Goal: Information Seeking & Learning: Check status

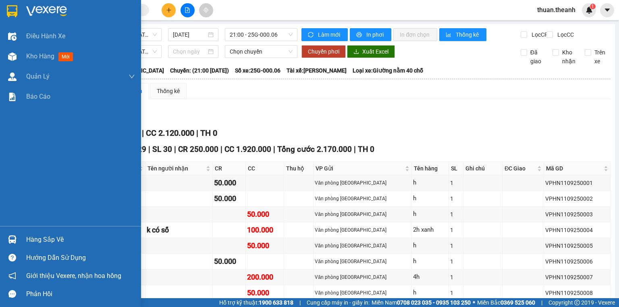
click at [37, 58] on span "Kho hàng" at bounding box center [40, 56] width 28 height 8
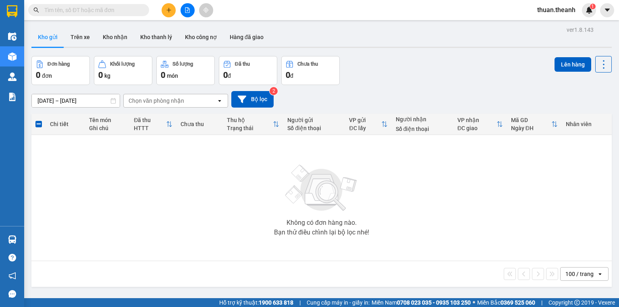
scroll to position [37, 0]
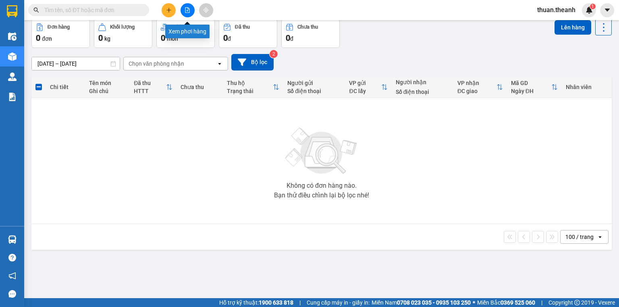
click at [189, 9] on icon "file-add" at bounding box center [187, 10] width 4 height 6
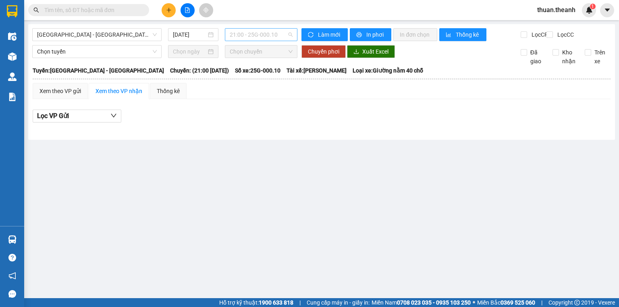
click at [250, 37] on span "21:00 - 25G-000.10" at bounding box center [261, 35] width 63 height 12
click at [199, 33] on input "[DATE]" at bounding box center [189, 34] width 33 height 9
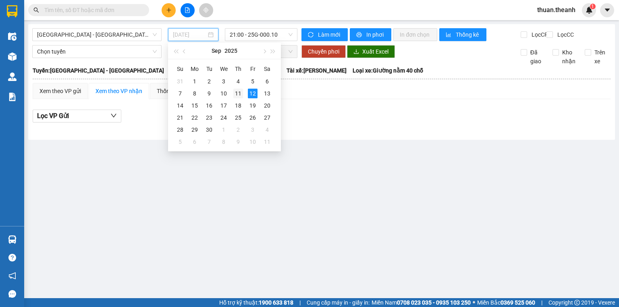
click at [242, 91] on div "11" at bounding box center [238, 94] width 10 height 10
type input "[DATE]"
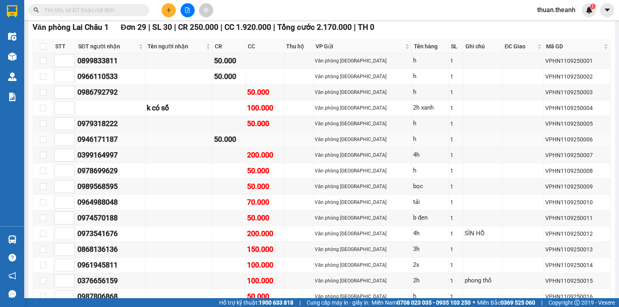
scroll to position [129, 0]
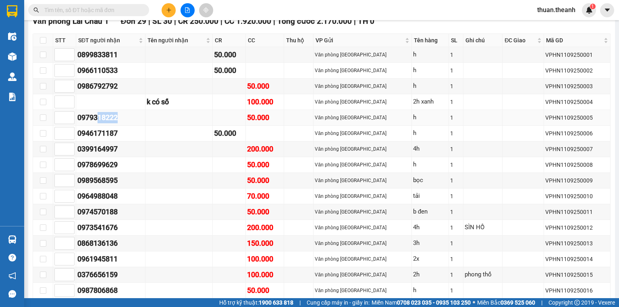
drag, startPoint x: 124, startPoint y: 119, endPoint x: 120, endPoint y: 124, distance: 6.3
click at [102, 123] on div "0979318222" at bounding box center [110, 117] width 66 height 11
click at [120, 123] on div "0979318222" at bounding box center [110, 117] width 66 height 11
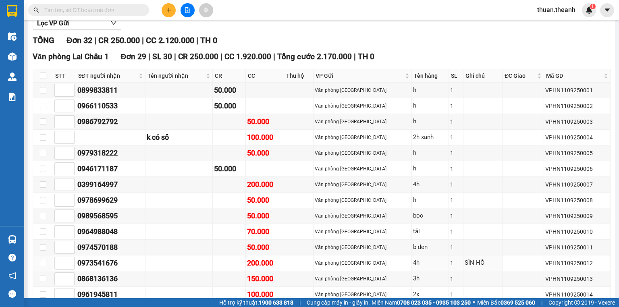
scroll to position [29, 0]
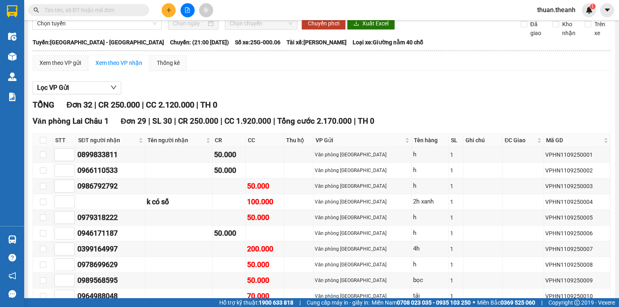
click at [168, 67] on div "Thống kê" at bounding box center [168, 62] width 23 height 9
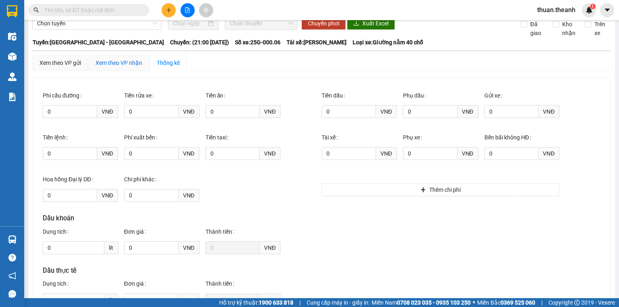
click at [137, 67] on div "Xem theo VP nhận" at bounding box center [118, 62] width 47 height 9
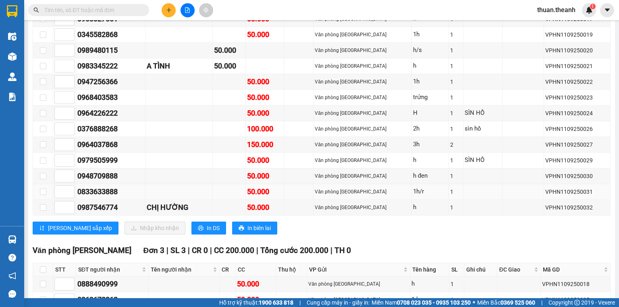
scroll to position [416, 0]
drag, startPoint x: 126, startPoint y: 211, endPoint x: 80, endPoint y: 211, distance: 46.3
click at [80, 211] on div "0987546774" at bounding box center [110, 207] width 66 height 11
click at [110, 206] on div "0987546774" at bounding box center [110, 207] width 66 height 11
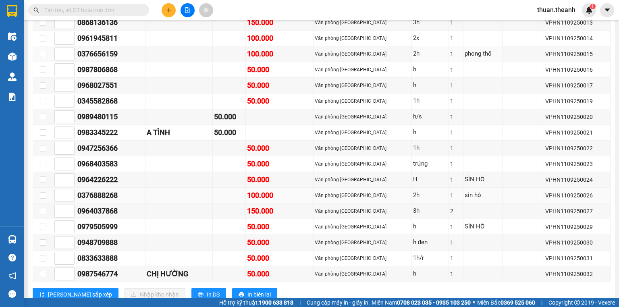
scroll to position [480, 0]
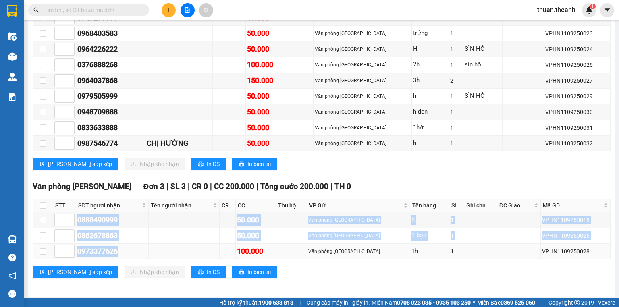
drag, startPoint x: 76, startPoint y: 218, endPoint x: 128, endPoint y: 241, distance: 57.4
click at [128, 241] on tbody "0888490999 50.000 Văn phòng [GEOGRAPHIC_DATA] h 1 VPHN1109250018 0862678863 50.…" at bounding box center [321, 235] width 577 height 47
click at [135, 237] on div "0862678863" at bounding box center [112, 235] width 70 height 11
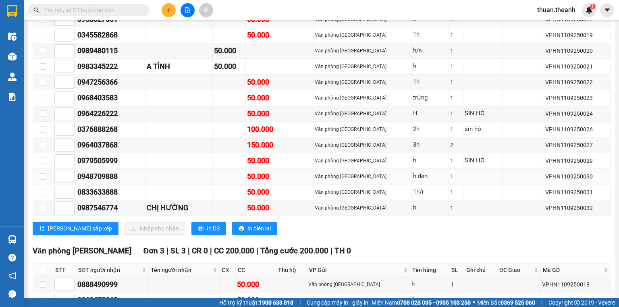
scroll to position [351, 0]
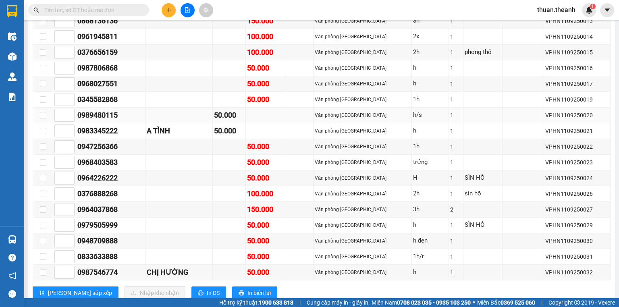
click at [417, 117] on div "h/s" at bounding box center [430, 115] width 34 height 10
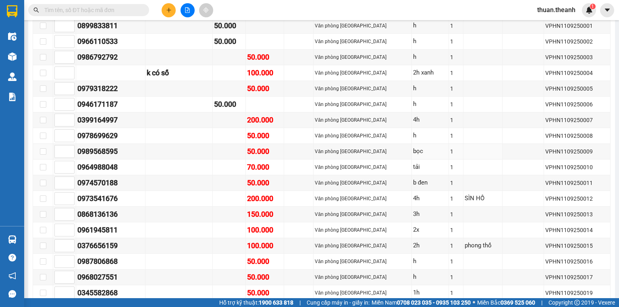
scroll to position [126, 0]
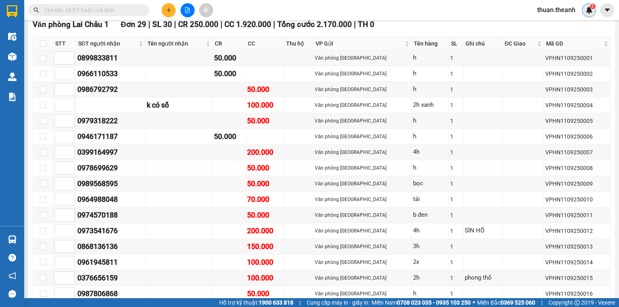
click at [587, 12] on img at bounding box center [588, 9] width 7 height 7
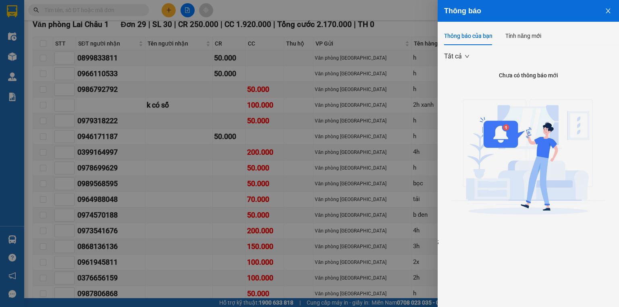
click at [421, 88] on div at bounding box center [309, 153] width 619 height 307
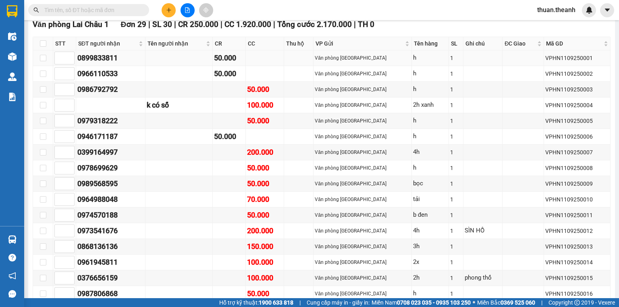
scroll to position [0, 0]
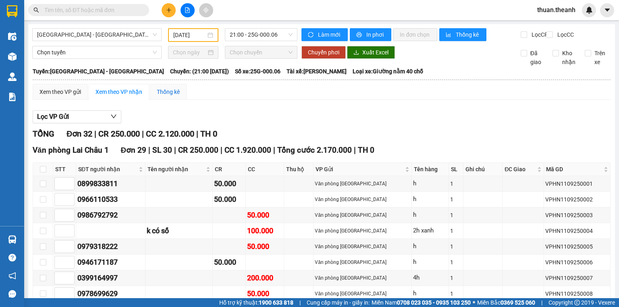
click at [164, 96] on div "Thống kê" at bounding box center [168, 91] width 23 height 9
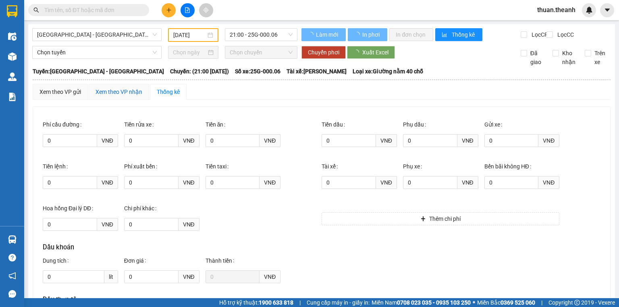
click at [124, 96] on div "Xem theo VP nhận" at bounding box center [118, 91] width 47 height 9
